Goal: Task Accomplishment & Management: Complete application form

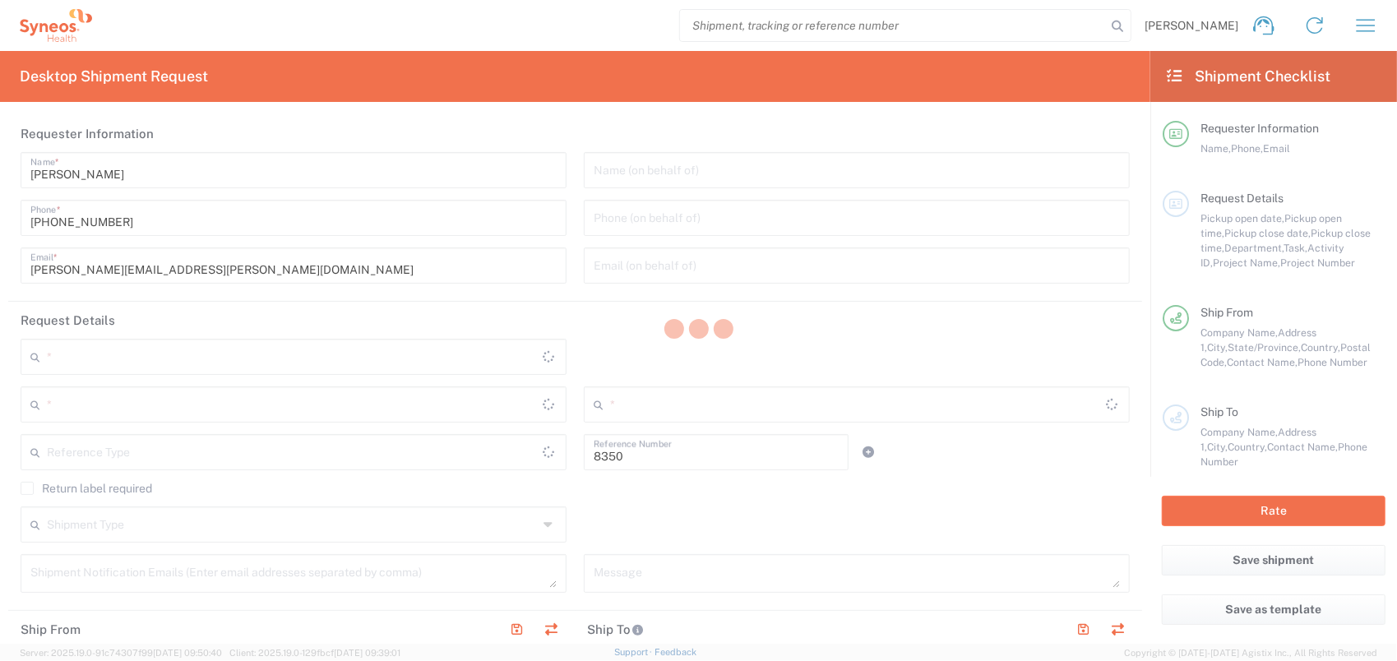
type input "Department"
type input "[GEOGRAPHIC_DATA]"
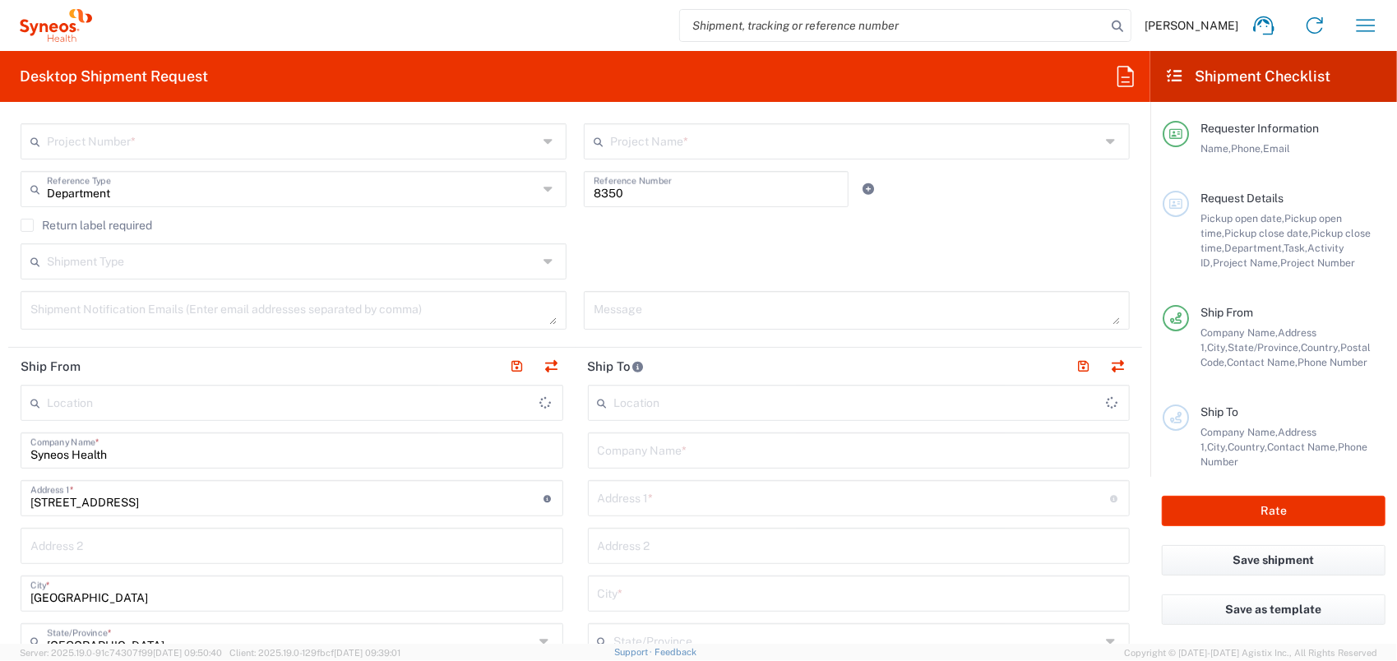
type input "SYNEOS HEALTH CLINIQUE INC-[GEOGRAPHIC_DATA]"
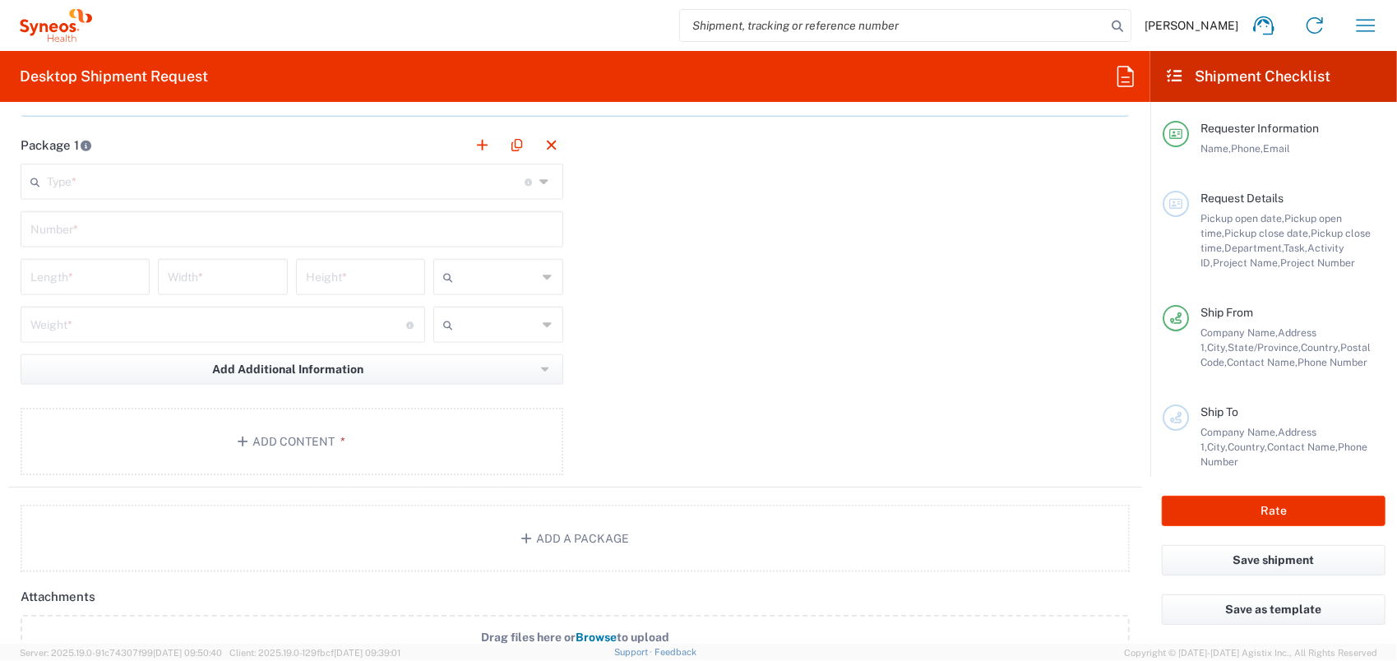
scroll to position [1480, 0]
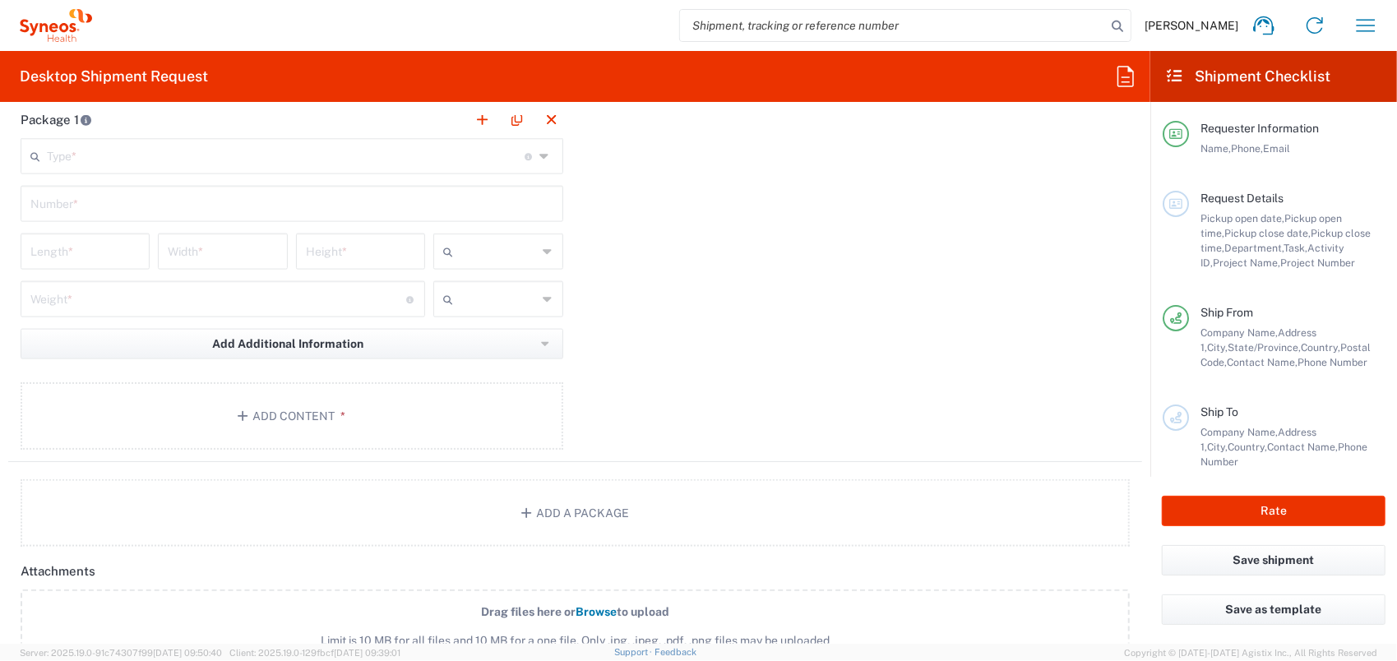
click at [115, 146] on input "text" at bounding box center [286, 155] width 478 height 29
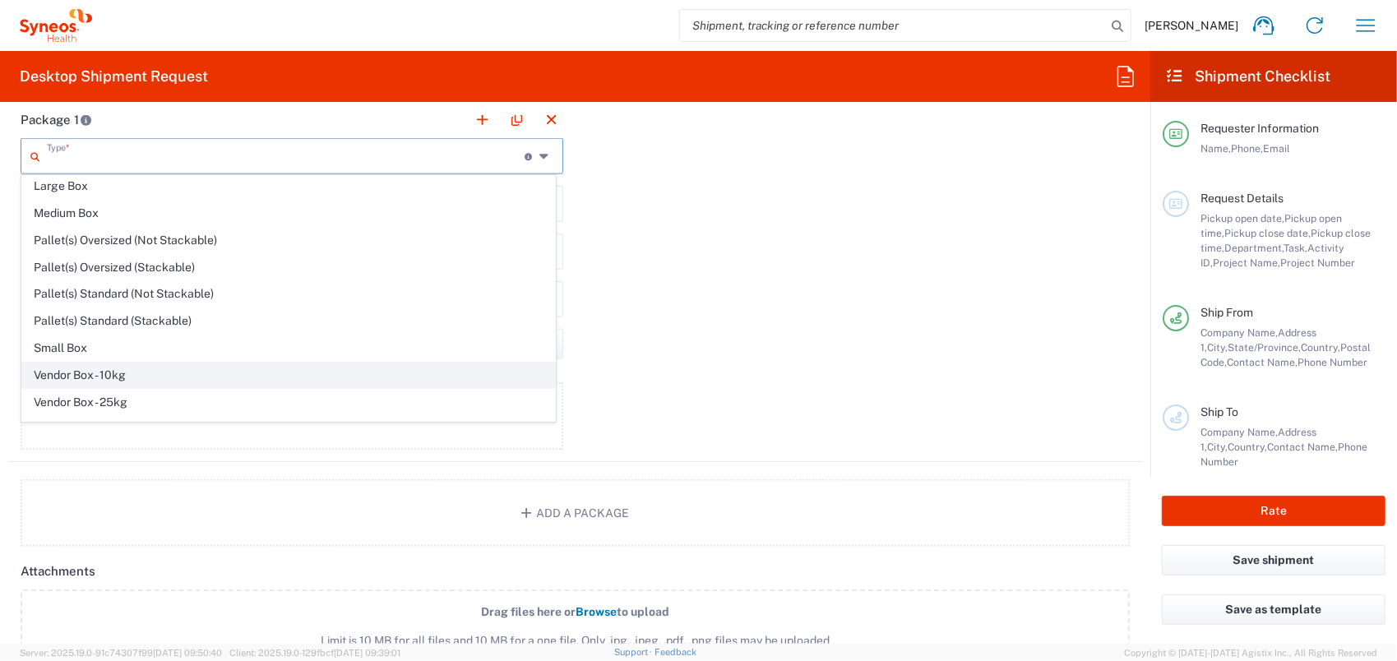
scroll to position [44, 0]
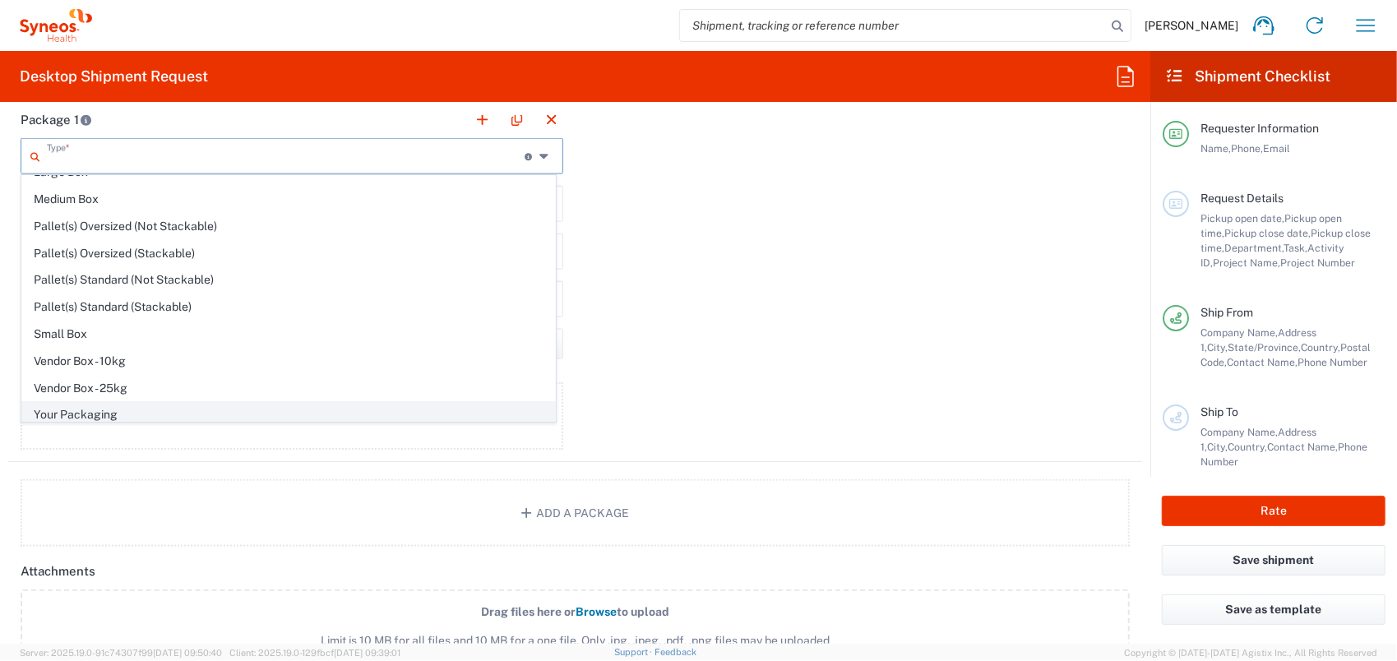
click at [140, 402] on span "Your Packaging" at bounding box center [288, 414] width 533 height 25
type input "Your Packaging"
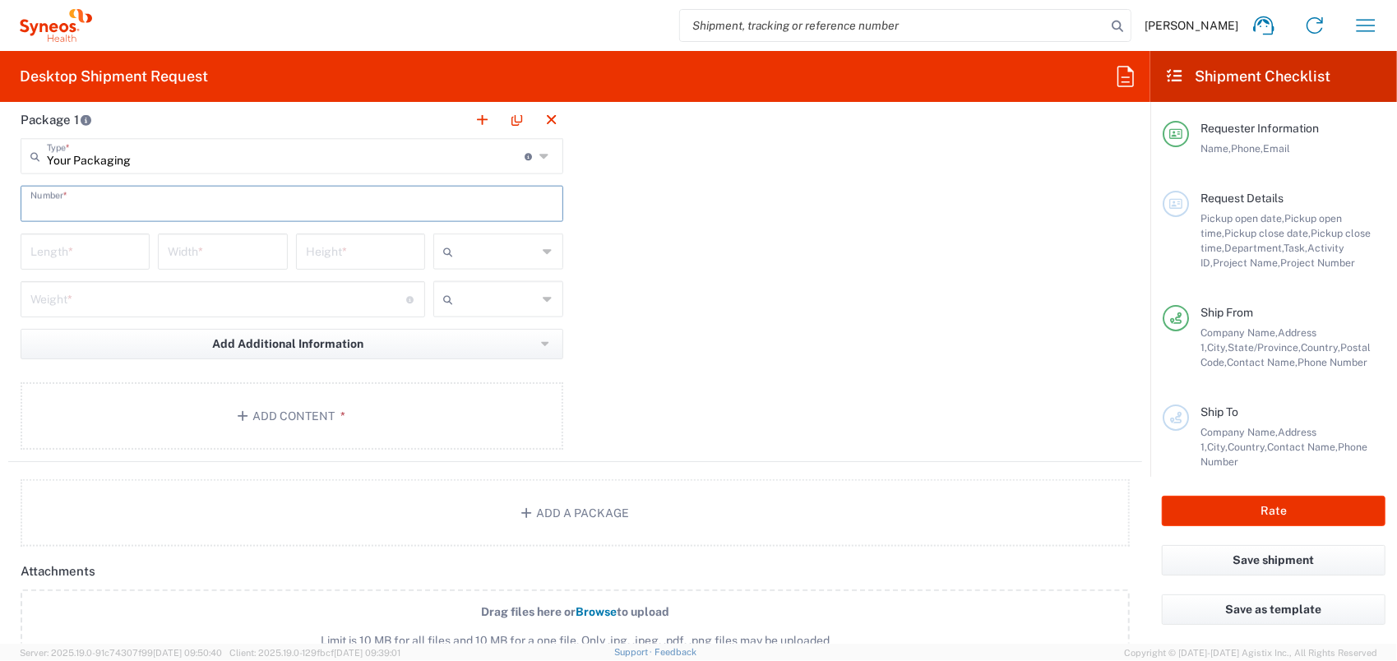
click at [105, 201] on input "text" at bounding box center [291, 202] width 523 height 29
type input "1"
click at [97, 251] on input "number" at bounding box center [84, 250] width 109 height 29
type input "24"
type input "32"
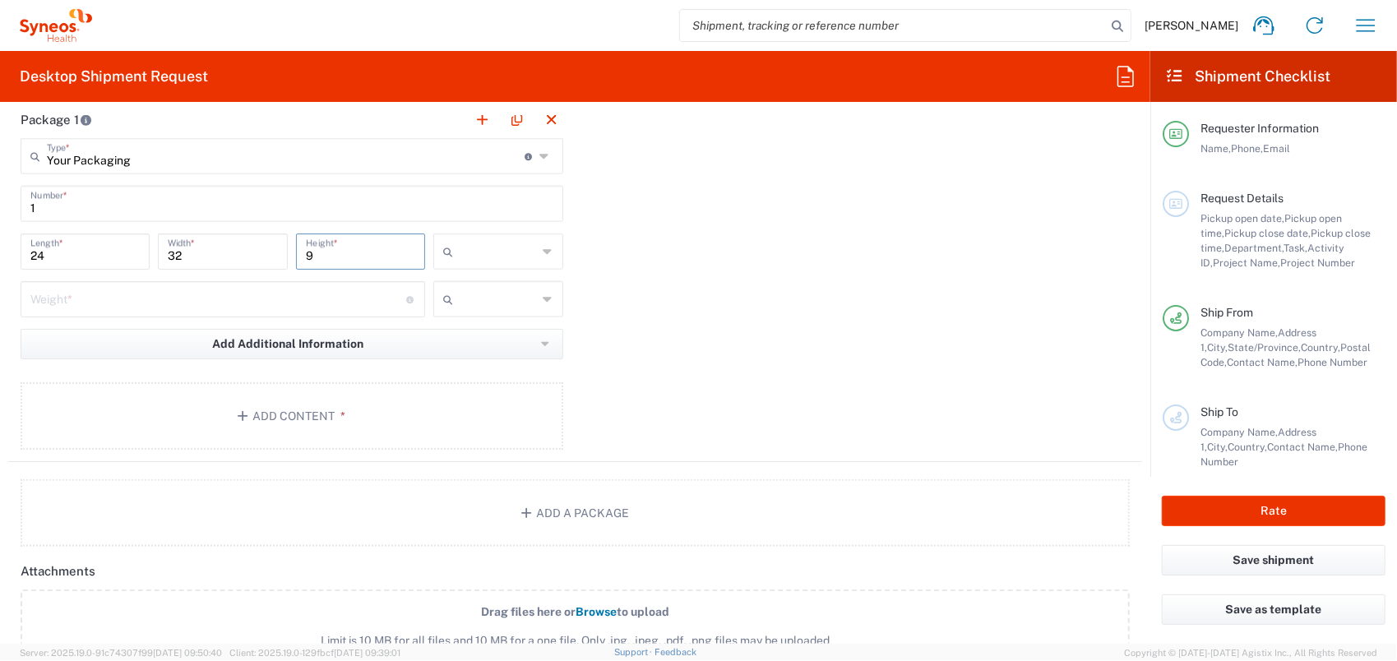
type input "9"
click at [484, 255] on input "text" at bounding box center [498, 251] width 77 height 26
click at [497, 289] on span "cm" at bounding box center [493, 283] width 125 height 25
type input "cm"
click at [313, 294] on input "number" at bounding box center [218, 298] width 376 height 29
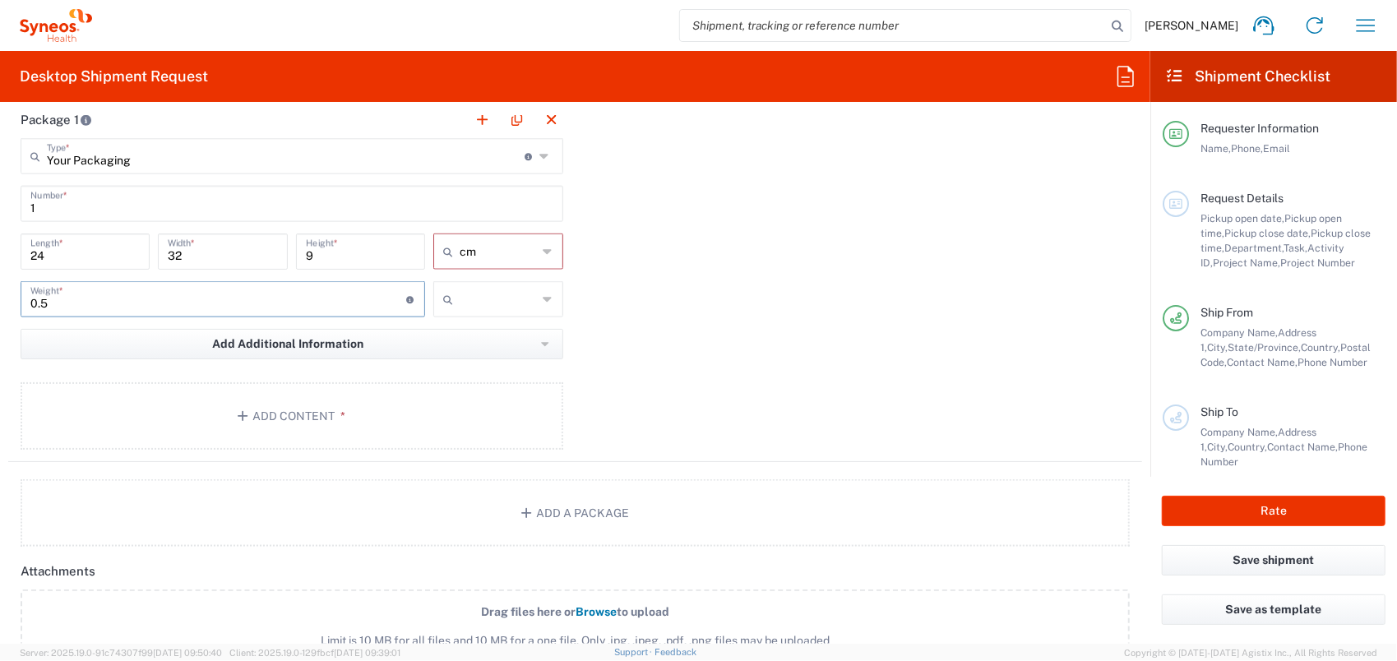
type input "0.5"
click at [523, 295] on input "text" at bounding box center [498, 299] width 77 height 26
click at [510, 336] on span "kgs" at bounding box center [493, 331] width 125 height 25
type input "kgs"
click at [491, 344] on button "Add Additional Information" at bounding box center [292, 344] width 543 height 30
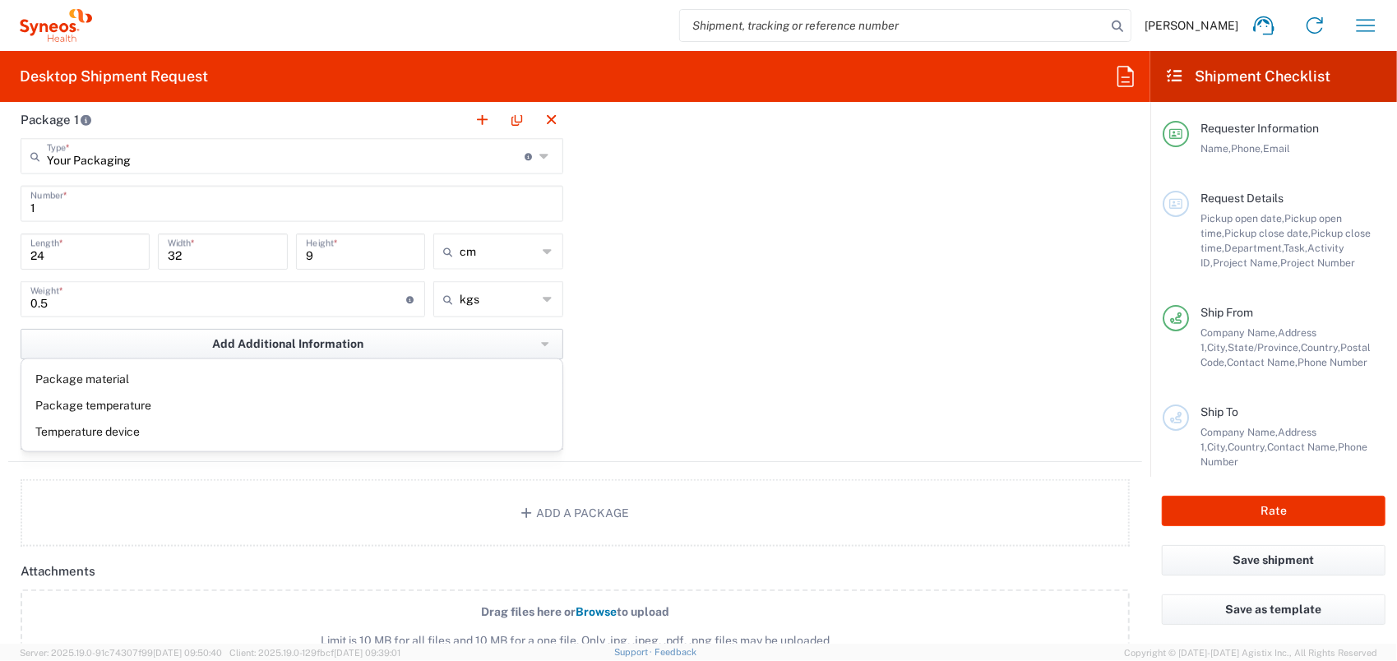
click at [493, 345] on button "Add Additional Information" at bounding box center [292, 344] width 543 height 30
click at [704, 316] on div "Package 1 Your Packaging Type * Material used to package goods Envelope Large B…" at bounding box center [575, 281] width 1134 height 361
click at [459, 404] on button "Add Content *" at bounding box center [292, 415] width 543 height 67
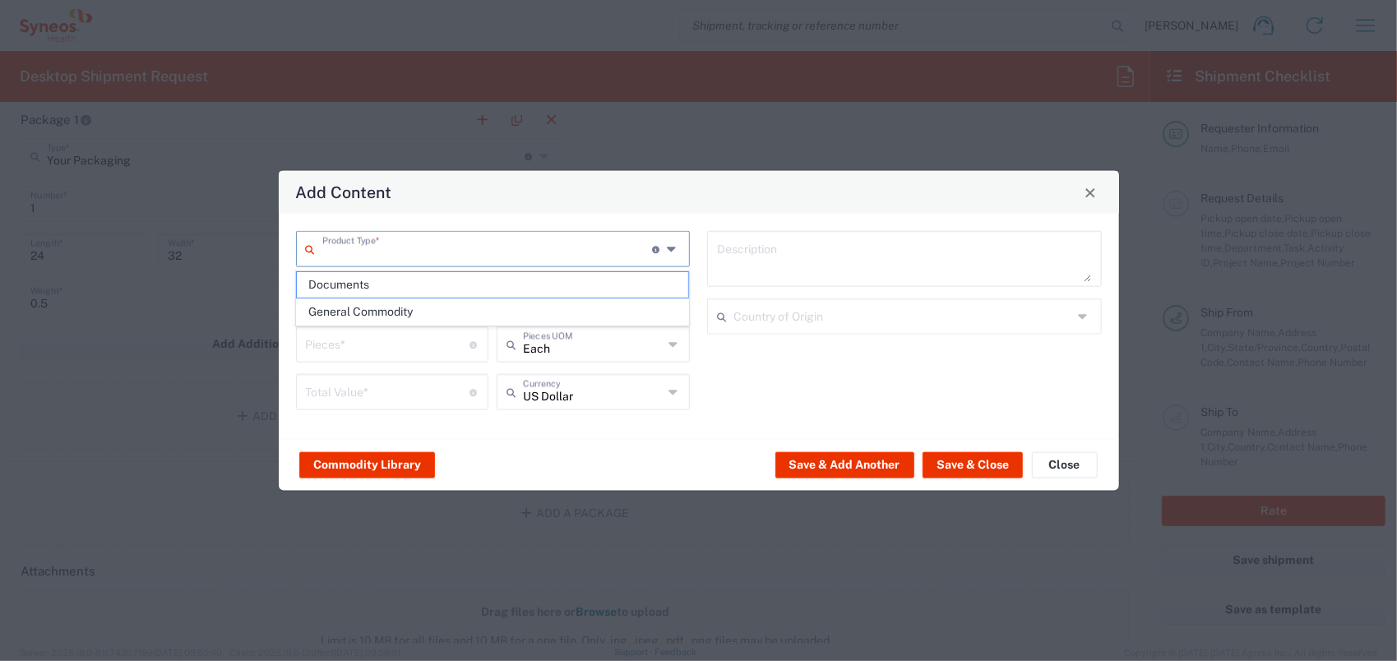
click at [376, 245] on input "text" at bounding box center [487, 248] width 331 height 29
click at [409, 311] on span "General Commodity" at bounding box center [492, 311] width 391 height 25
type input "General Commodity"
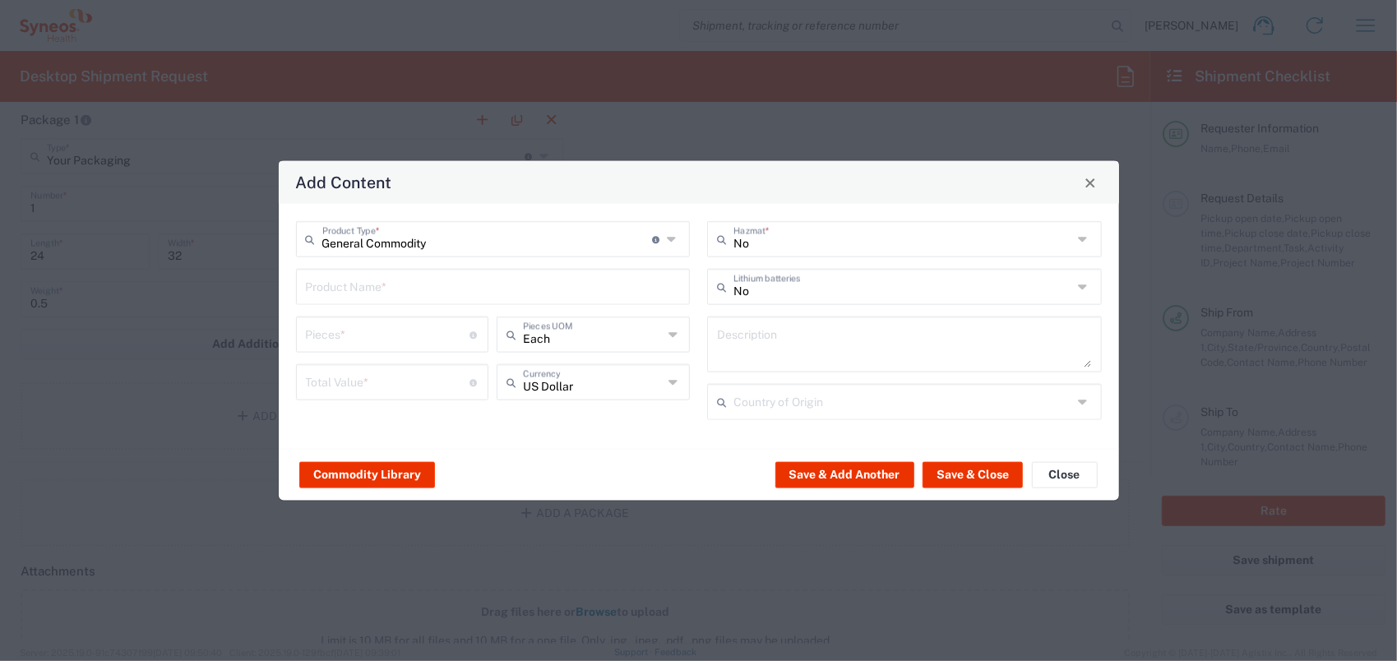
click at [376, 288] on input "text" at bounding box center [493, 285] width 375 height 29
click at [321, 291] on input "LAbware" at bounding box center [493, 285] width 375 height 29
type input "Labware"
click at [345, 325] on input "number" at bounding box center [388, 333] width 164 height 29
type input "1"
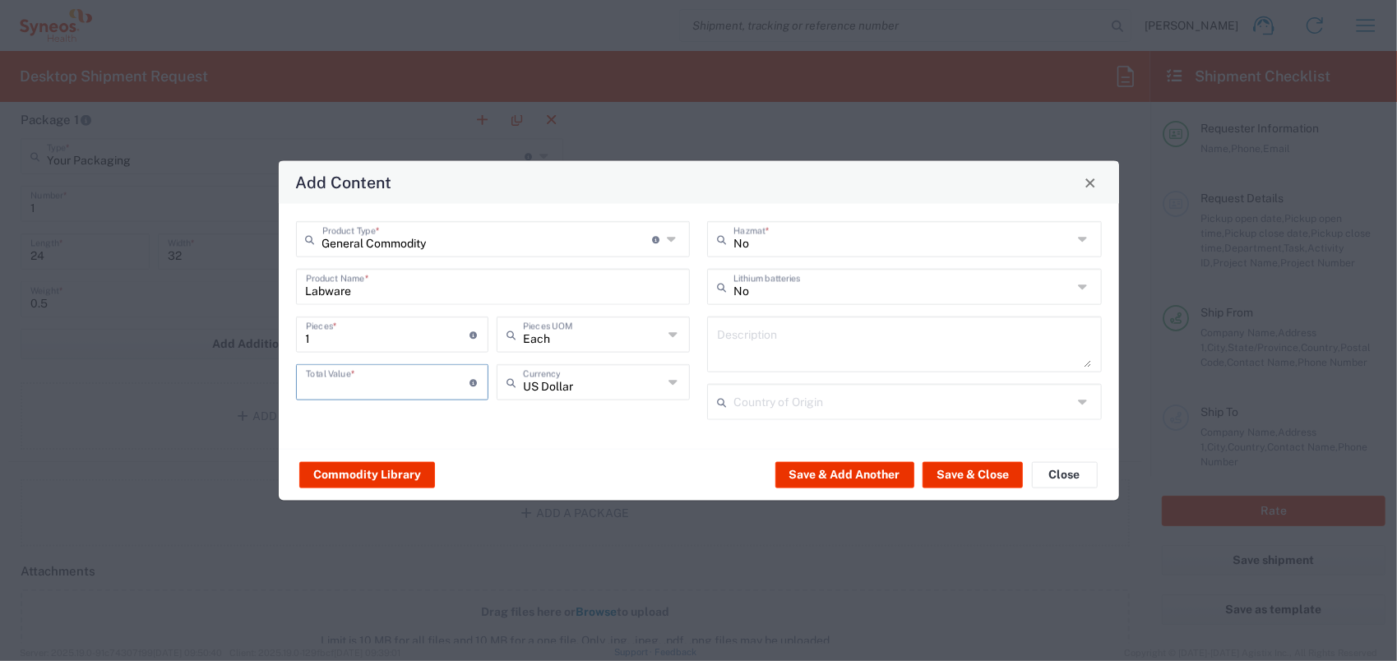
click at [380, 372] on input "number" at bounding box center [388, 381] width 164 height 29
type input "500"
click at [997, 475] on button "Save & Close" at bounding box center [973, 474] width 100 height 26
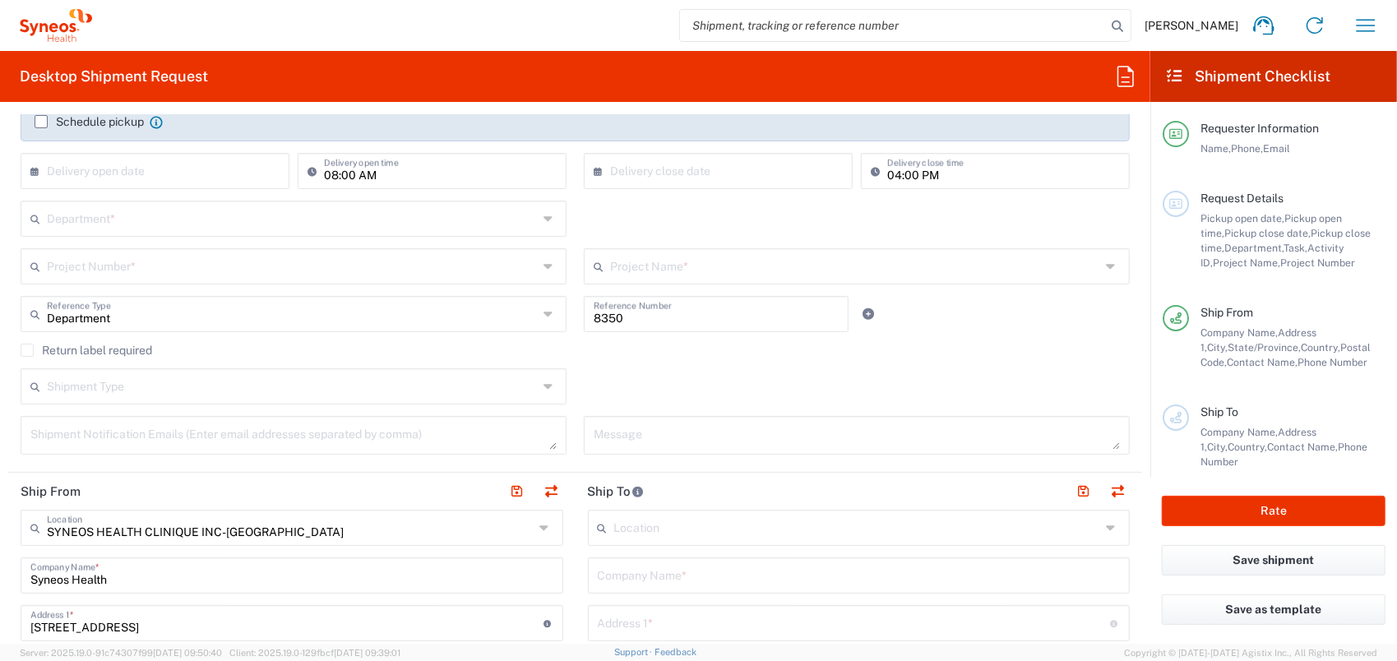
scroll to position [411, 0]
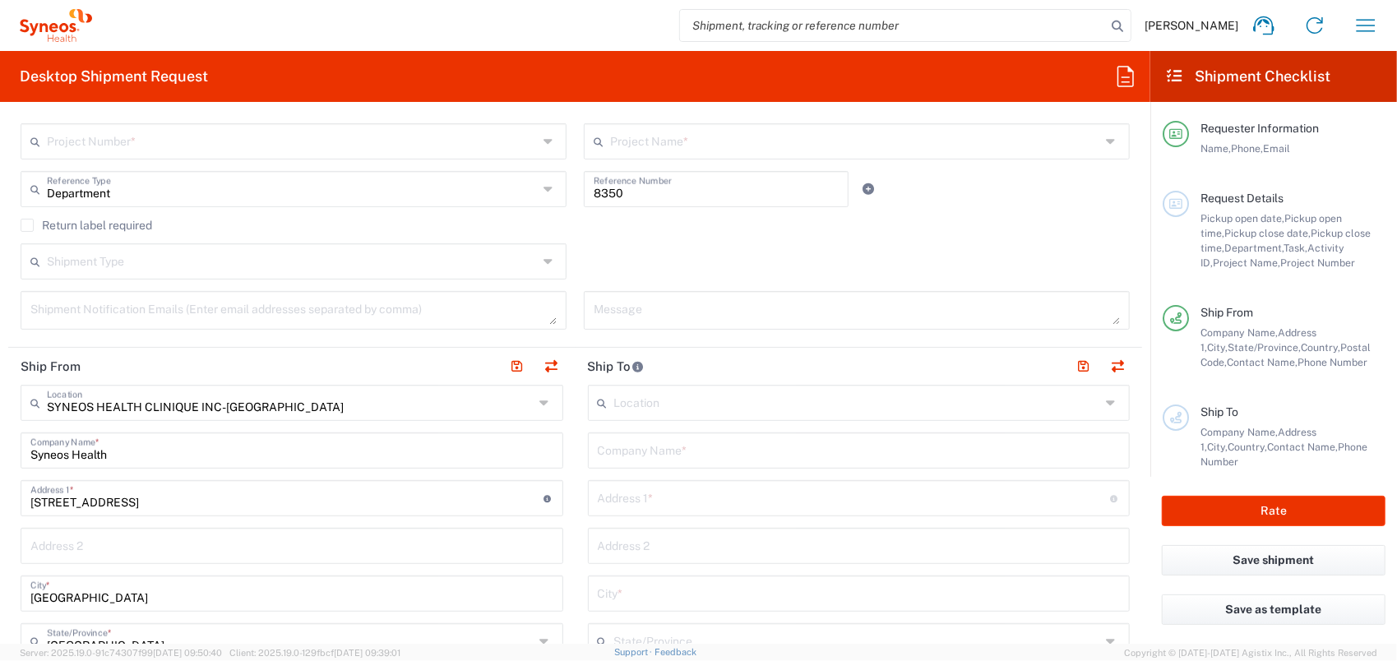
click at [704, 492] on input "text" at bounding box center [854, 497] width 513 height 29
type input "a"
type input "7-2900"
click at [679, 447] on input "text" at bounding box center [859, 449] width 523 height 29
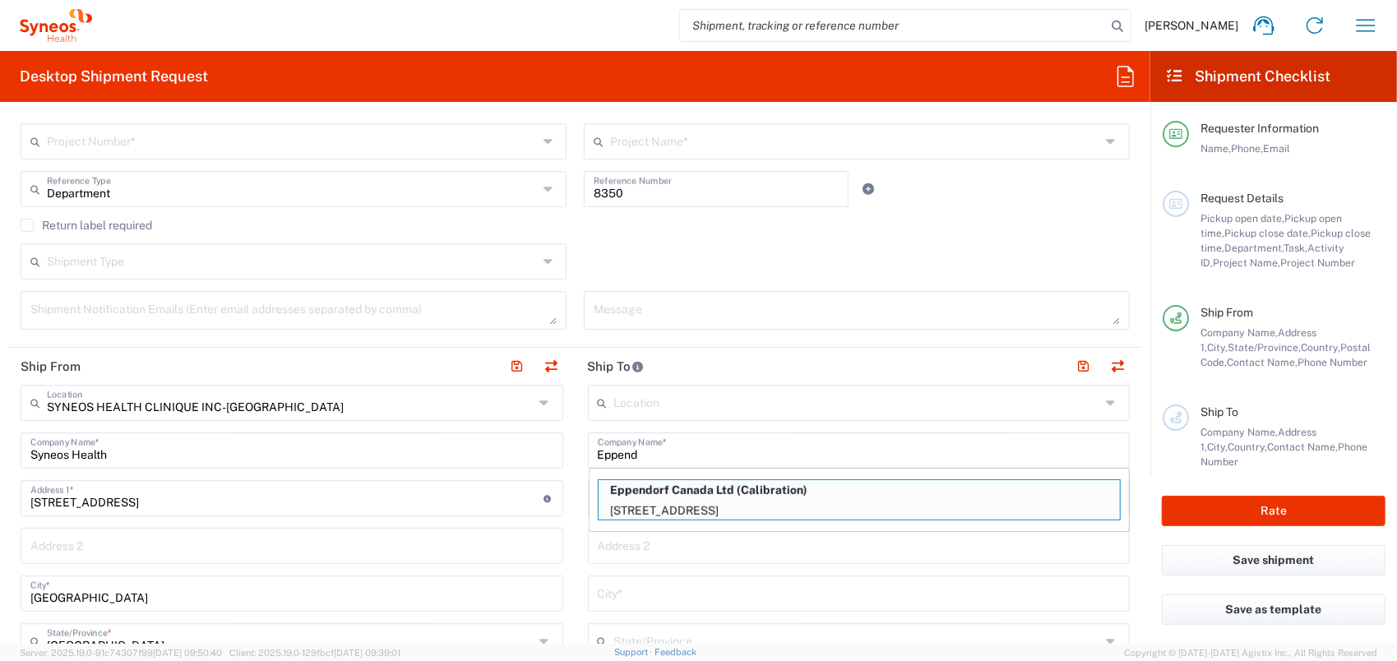
drag, startPoint x: 714, startPoint y: 482, endPoint x: 722, endPoint y: 480, distance: 8.4
click at [718, 480] on p "Eppendorf Canada Ltd (Calibration)" at bounding box center [859, 490] width 521 height 21
type input "Eppendorf Canada Ltd"
type input "[STREET_ADDRESS]"
type input "[GEOGRAPHIC_DATA]"
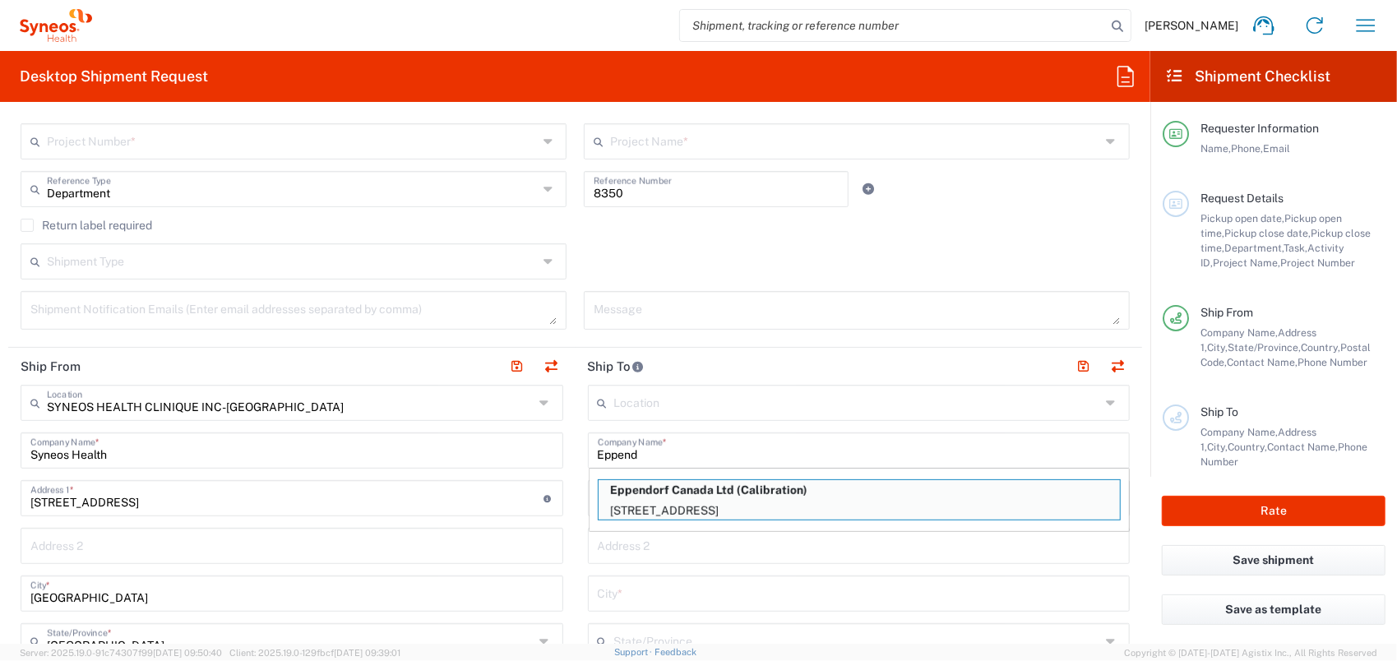
type input "[GEOGRAPHIC_DATA]"
type input "L5N 7X9"
type input "Calibration"
type input "[GEOGRAPHIC_DATA]"
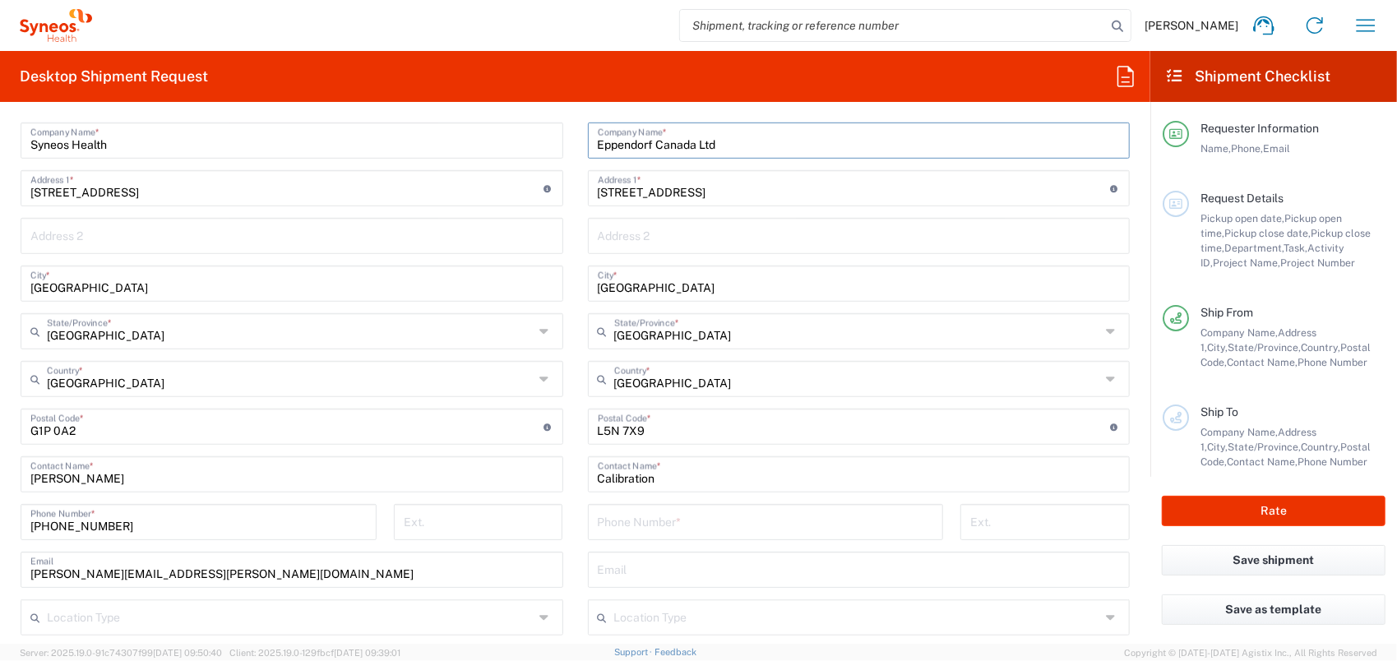
scroll to position [822, 0]
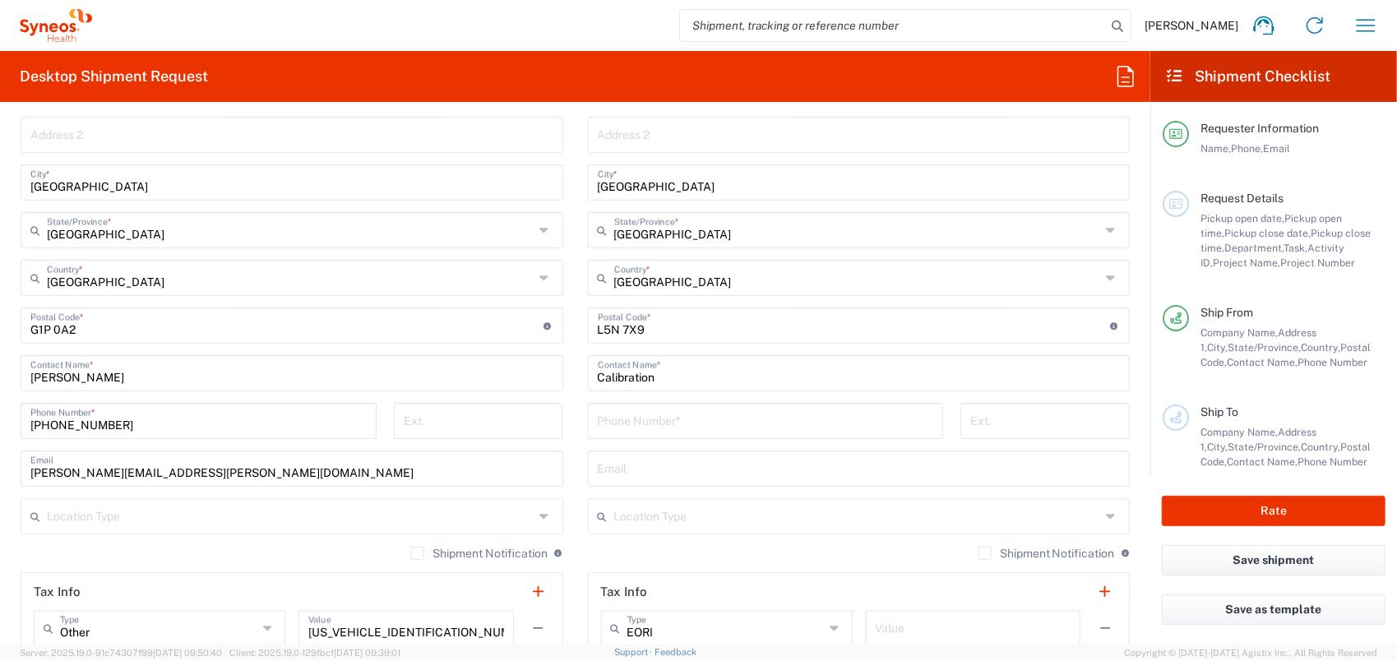
click at [622, 418] on input "tel" at bounding box center [766, 419] width 336 height 29
type input "[PHONE_NUMBER]"
click at [1222, 513] on button "Rate" at bounding box center [1274, 511] width 224 height 30
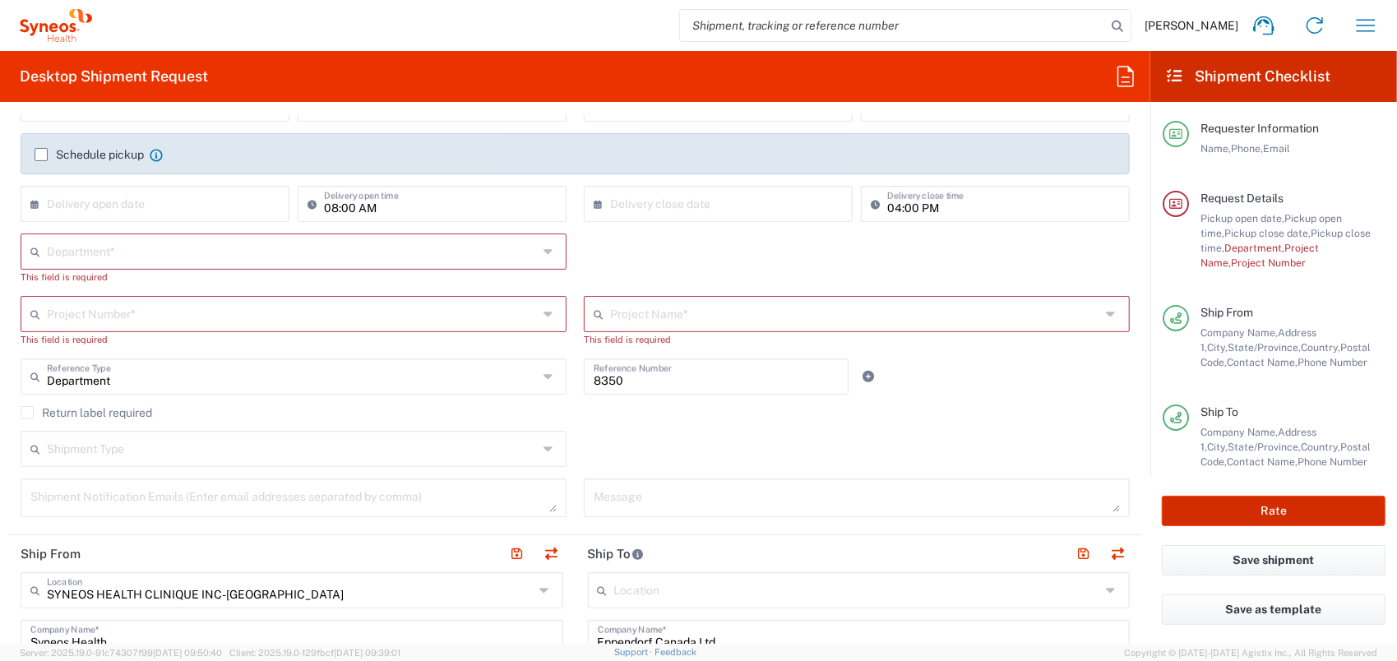
scroll to position [194, 0]
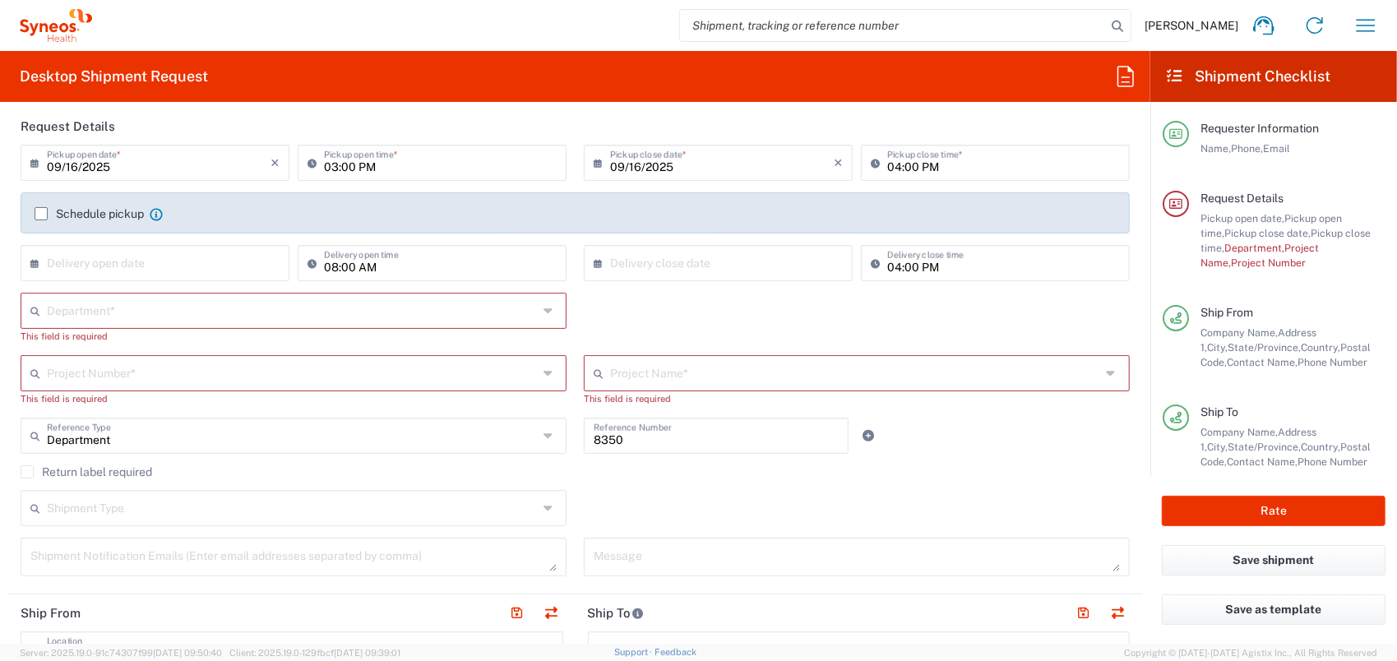
click at [146, 309] on input "text" at bounding box center [292, 309] width 491 height 29
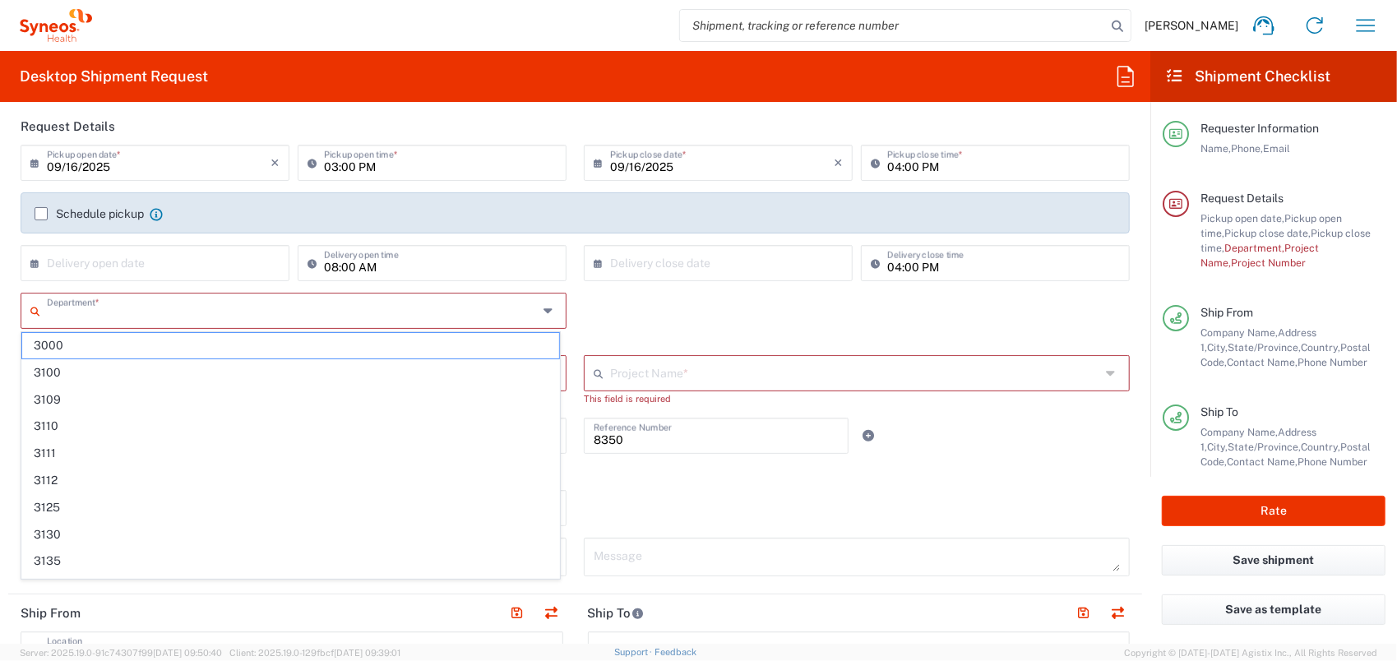
drag, startPoint x: 609, startPoint y: 305, endPoint x: 596, endPoint y: 305, distance: 12.3
click at [609, 305] on div "Department * 3000 3100 3109 3110 3111 3112 3125 3130 3135 3136 3150 3155 3165 3…" at bounding box center [575, 324] width 1127 height 63
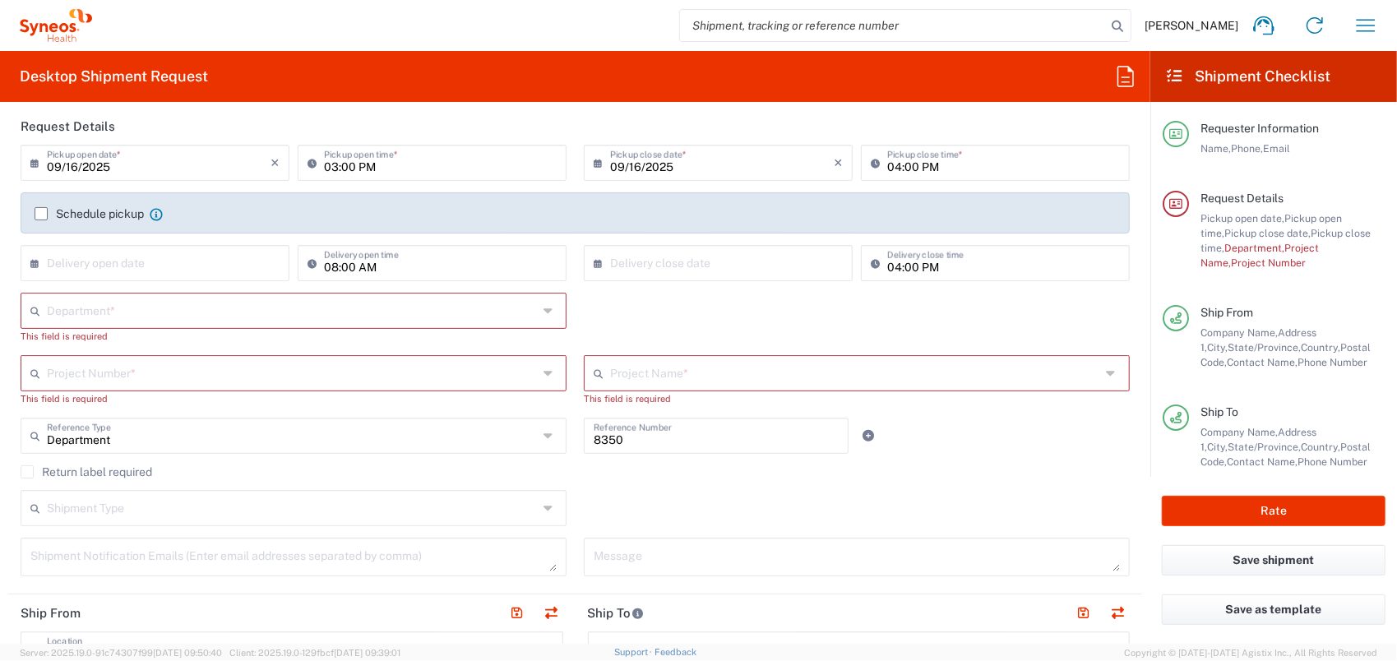
click at [253, 304] on input "text" at bounding box center [292, 309] width 491 height 29
type input "8130"
click at [231, 333] on span "8130" at bounding box center [290, 345] width 537 height 25
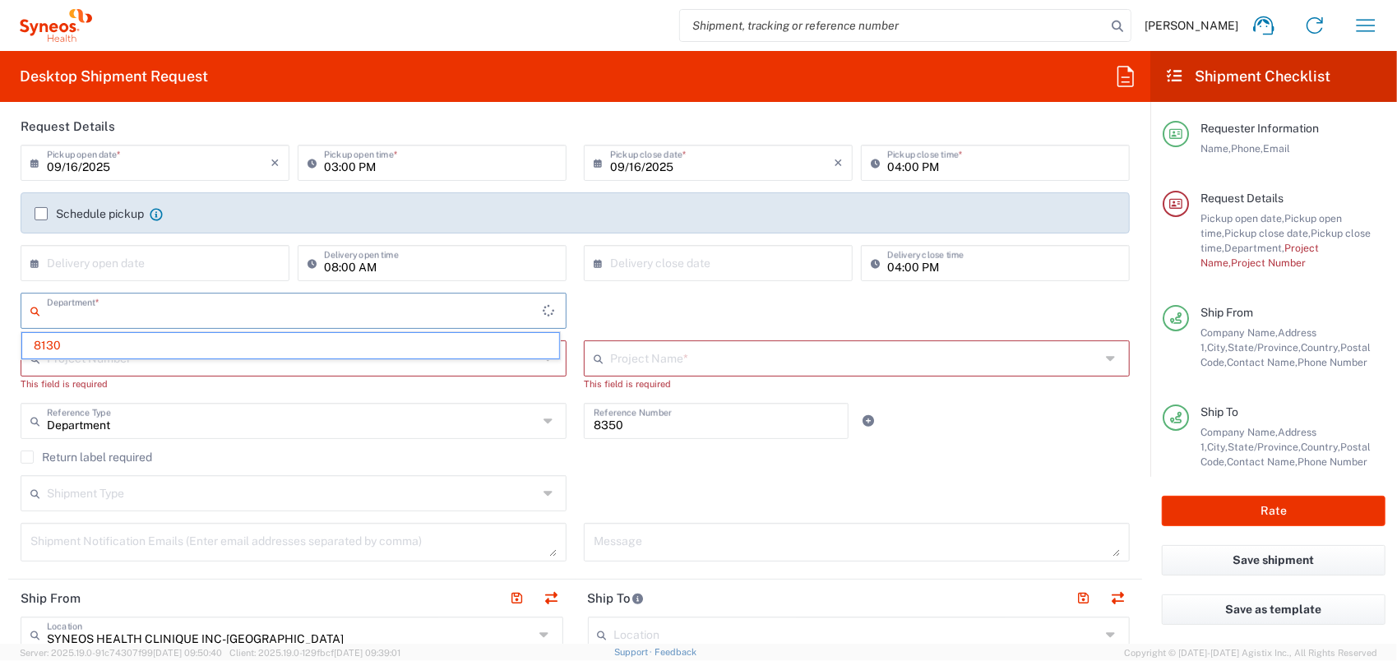
drag, startPoint x: 101, startPoint y: 315, endPoint x: 0, endPoint y: 313, distance: 101.2
click at [0, 306] on html "[PERSON_NAME] Home Shipment estimator Shipment tracking Desktop shipment reques…" at bounding box center [698, 330] width 1397 height 661
type input "8130"
click at [134, 359] on input "text" at bounding box center [292, 357] width 491 height 29
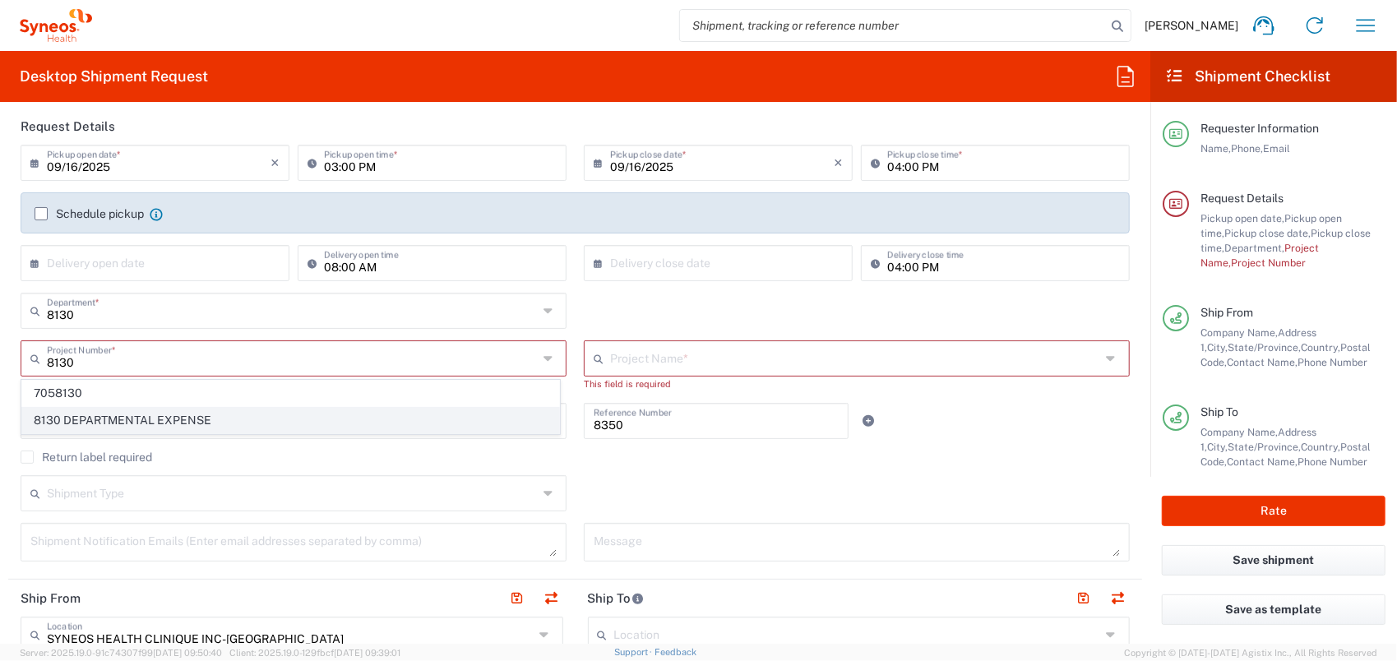
click at [127, 421] on span "8130 DEPARTMENTAL EXPENSE" at bounding box center [290, 420] width 537 height 25
type input "8130 DEPARTMENTAL EXPENSE"
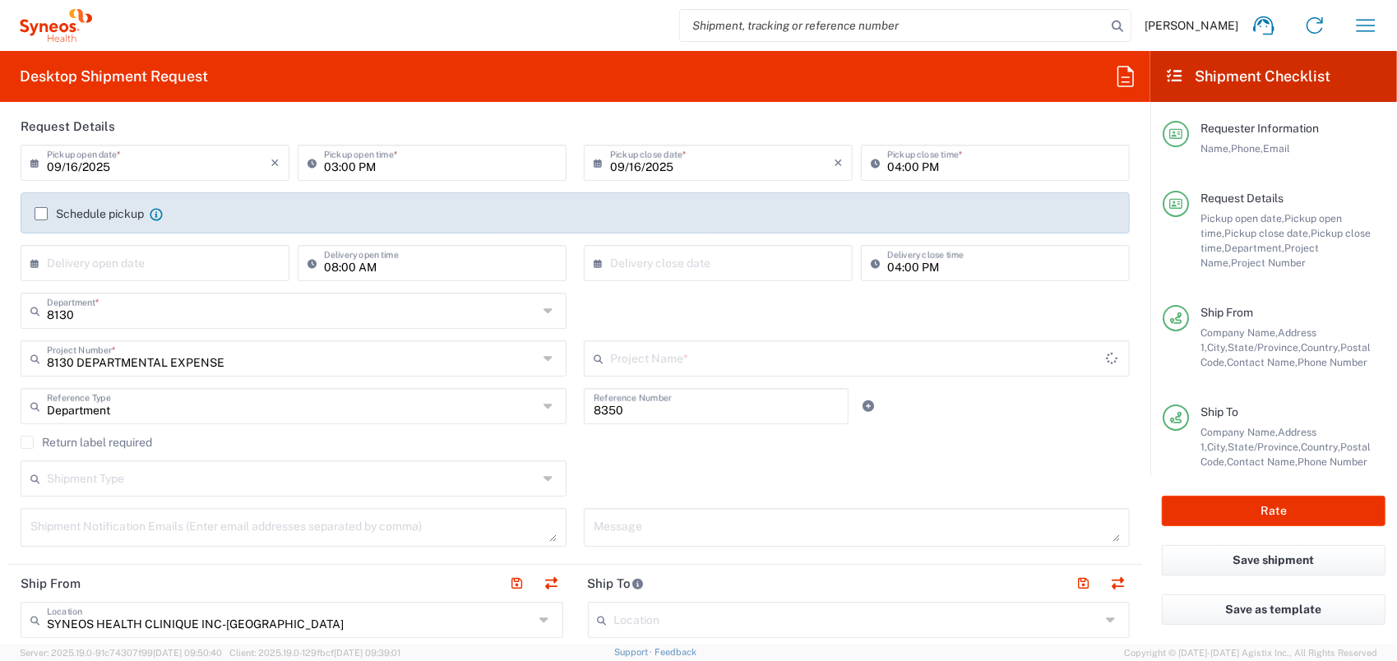
type input "8130 DEPARTMENTAL EXPENSE"
click at [631, 316] on div "8130 Department * 8130 3000 3100 3109 3110 3111 3112 3125 3130 3135 3136 3150 3…" at bounding box center [575, 317] width 1127 height 48
click at [699, 394] on input "8350" at bounding box center [716, 405] width 245 height 29
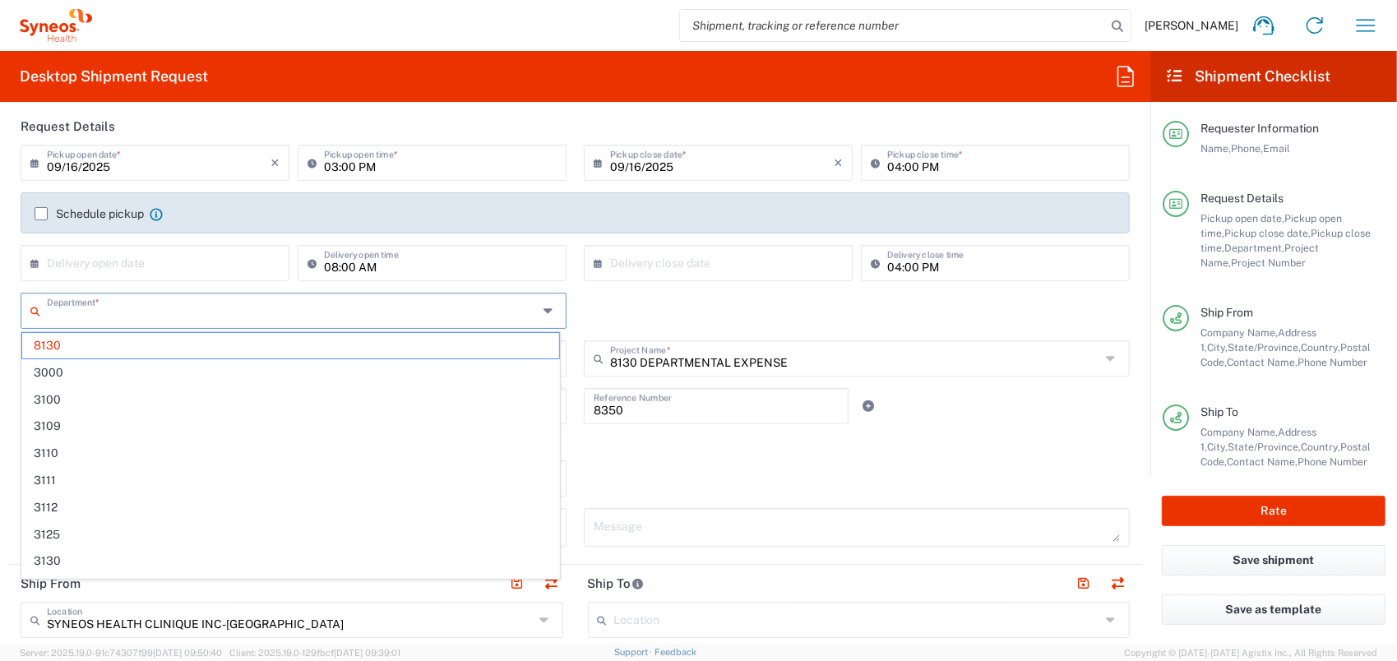
click at [158, 314] on input "text" at bounding box center [292, 309] width 491 height 29
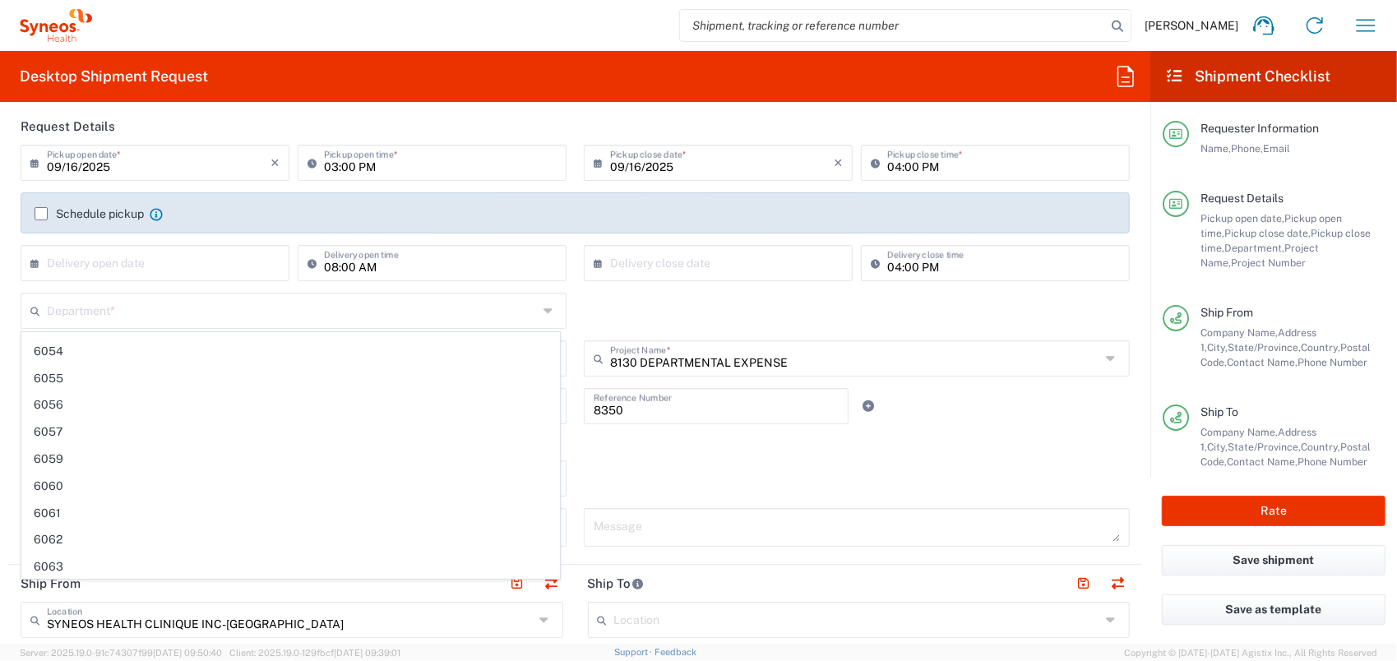
click at [659, 452] on div "Return label required" at bounding box center [575, 448] width 1109 height 25
type input "8130"
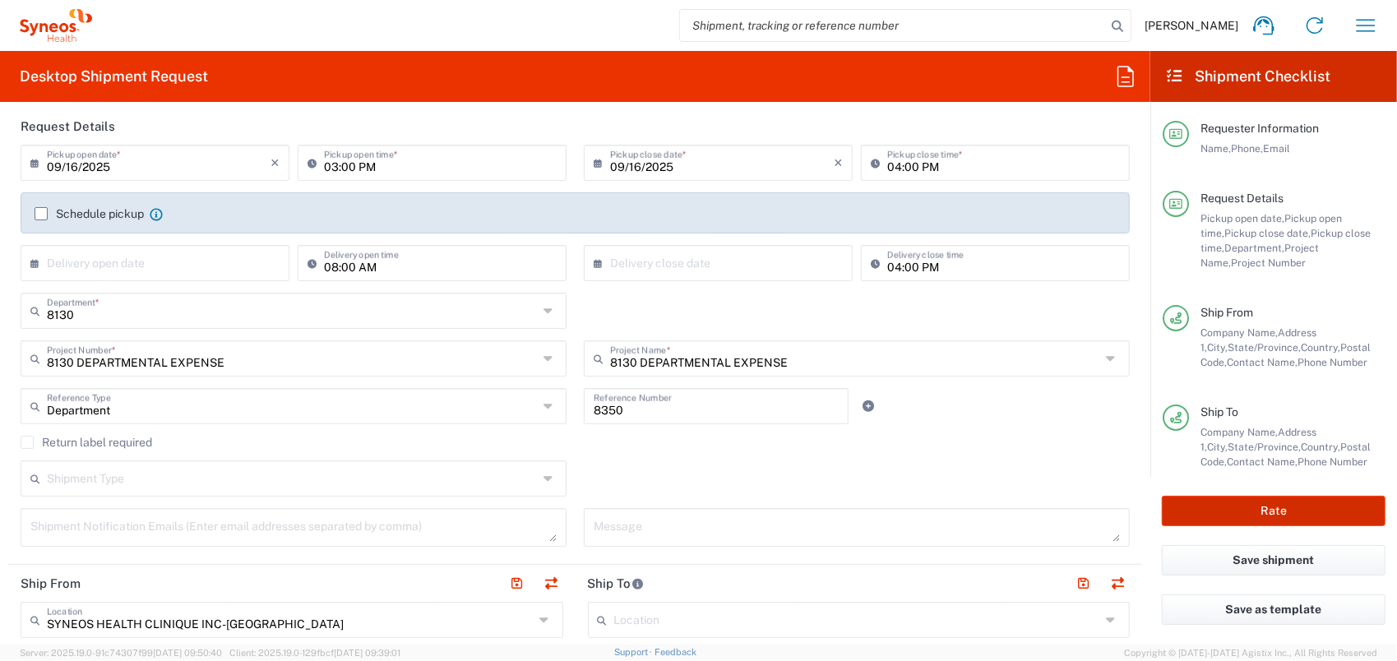
click at [1227, 507] on button "Rate" at bounding box center [1274, 511] width 224 height 30
type input "8130 DEPARTMENTAL EXPENSE"
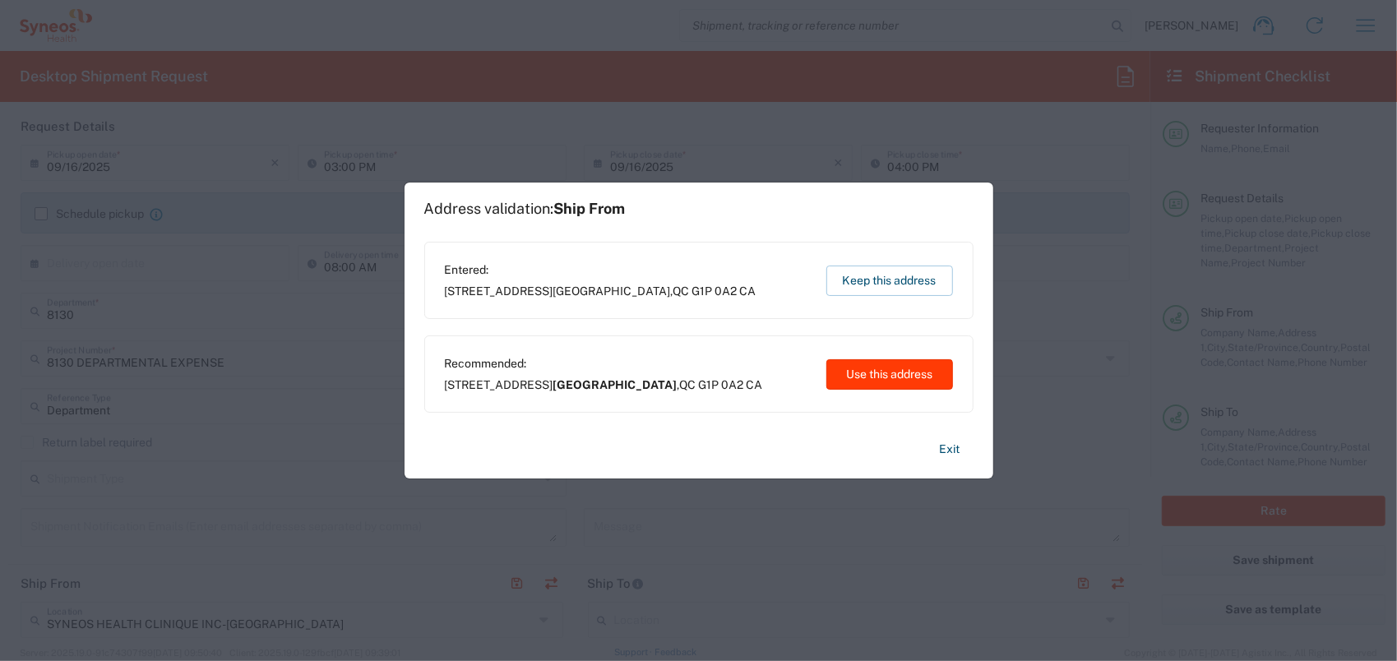
click at [856, 382] on button "Use this address" at bounding box center [889, 374] width 127 height 30
type input "[GEOGRAPHIC_DATA]"
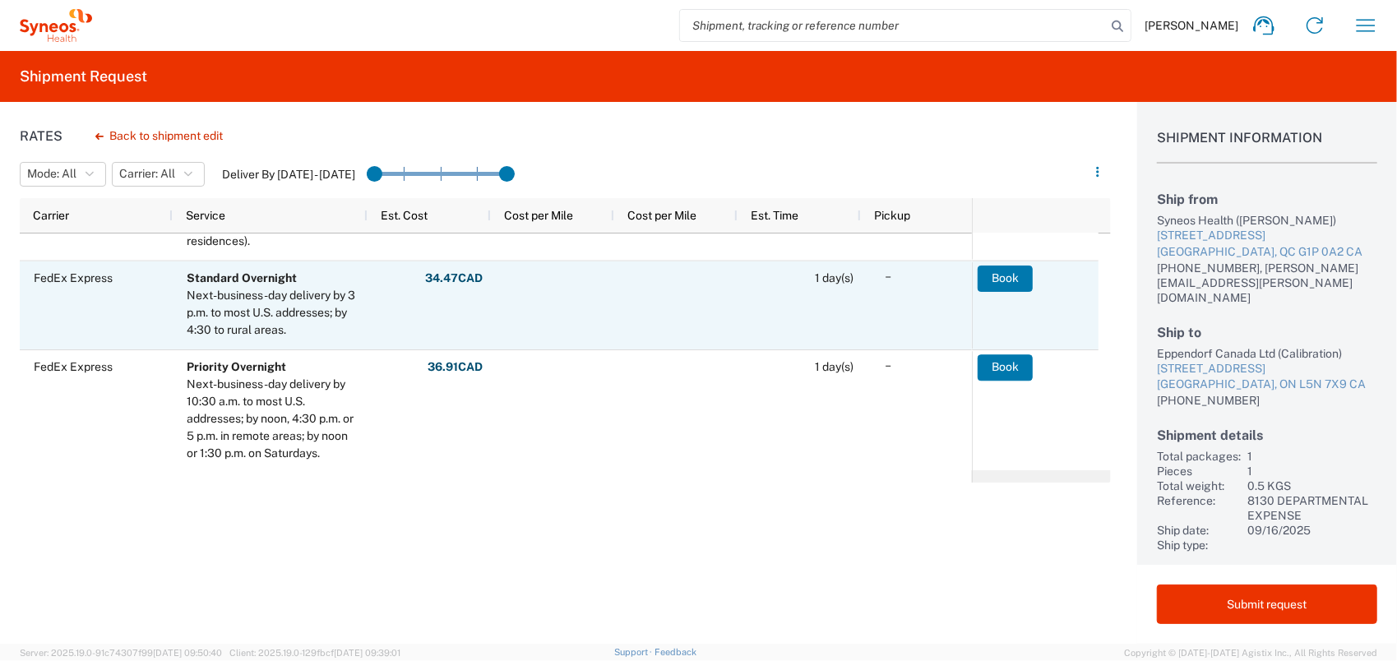
scroll to position [260, 0]
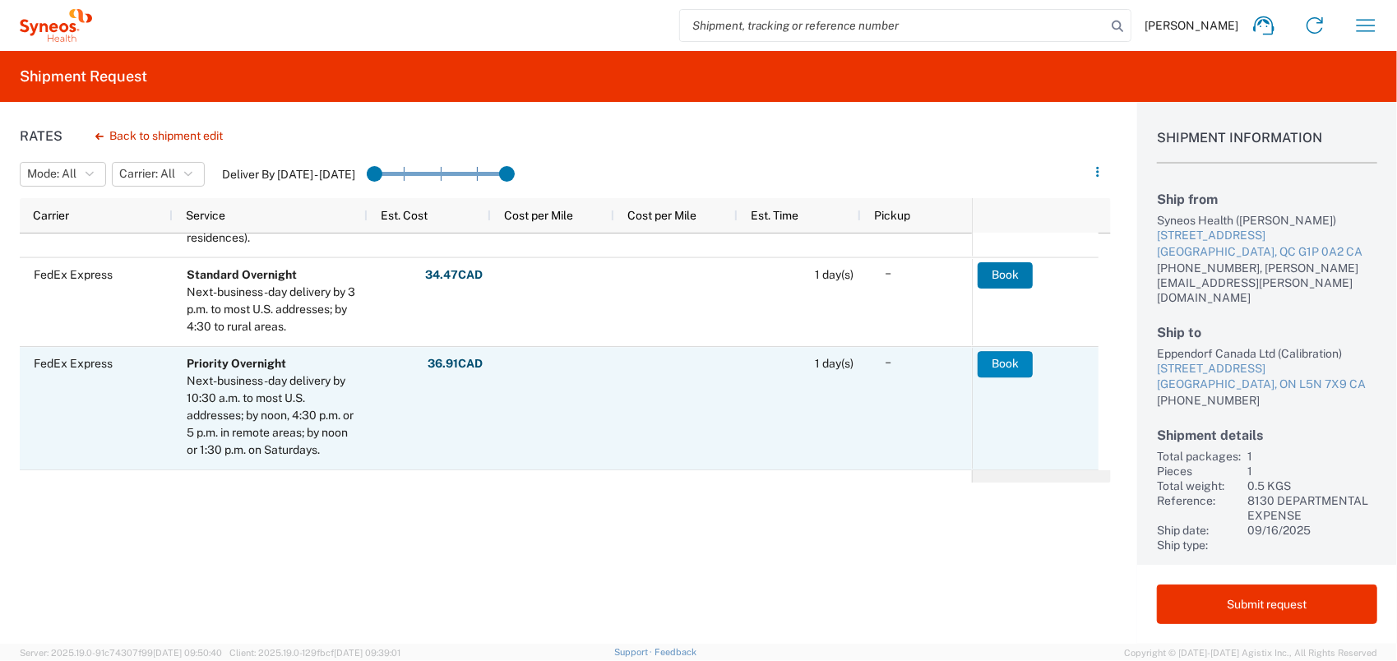
click at [993, 359] on button "Book" at bounding box center [1005, 364] width 55 height 26
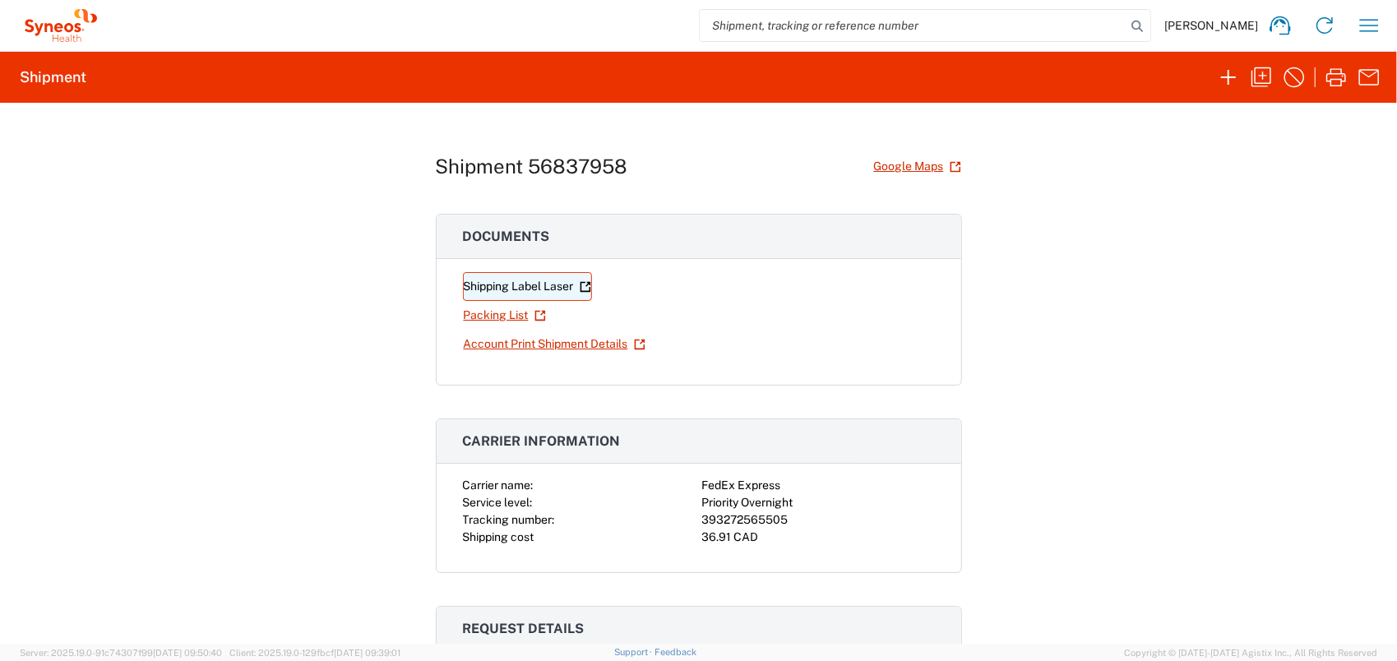
click at [514, 289] on link "Shipping Label Laser" at bounding box center [527, 286] width 129 height 29
